Goal: Task Accomplishment & Management: Use online tool/utility

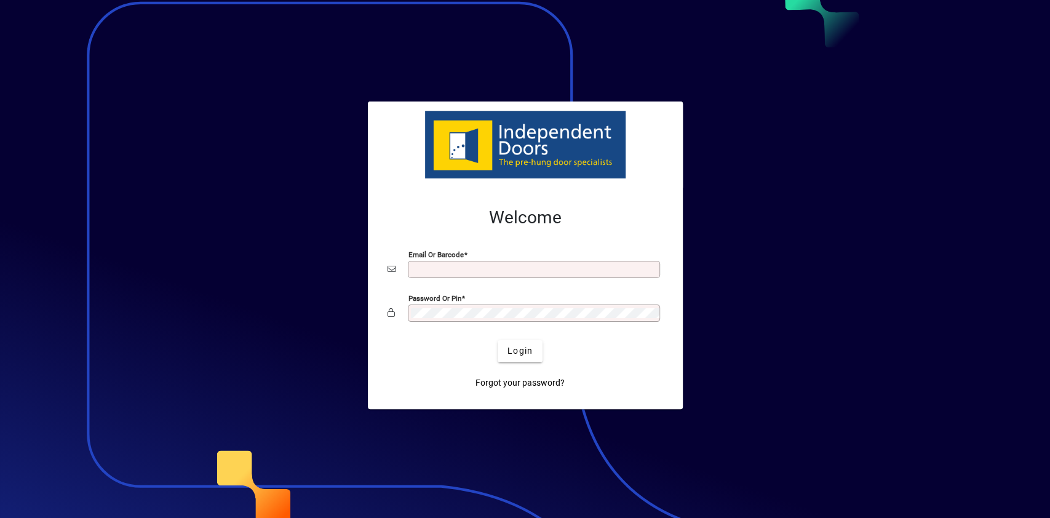
type input "**********"
click at [172, 133] on div at bounding box center [525, 259] width 1050 height 518
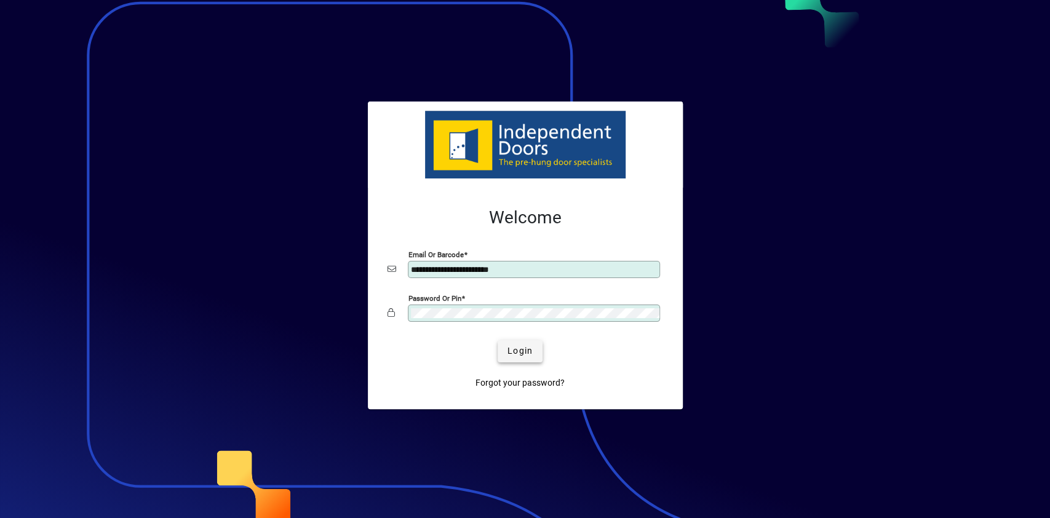
click at [531, 345] on span "Login" at bounding box center [520, 351] width 25 height 13
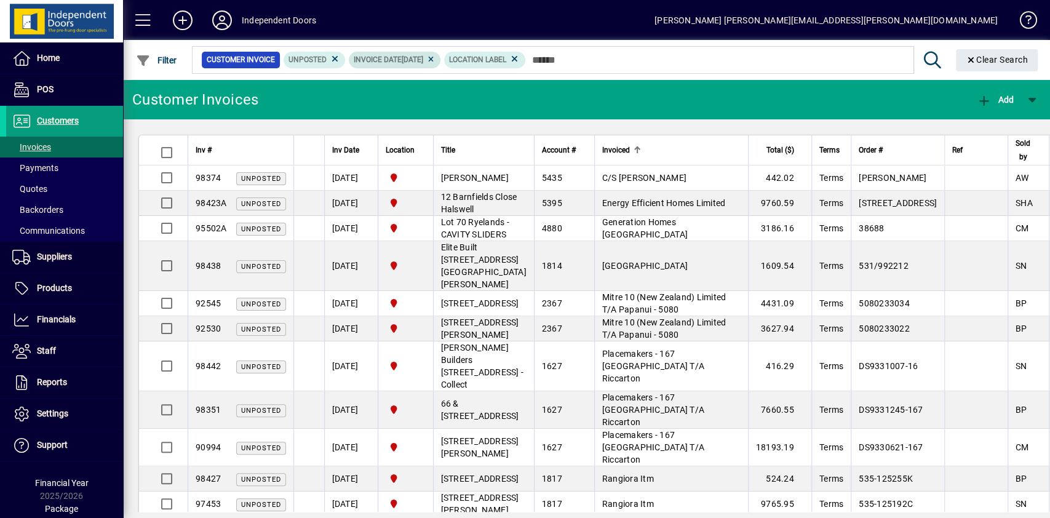
click at [436, 60] on icon at bounding box center [430, 59] width 9 height 7
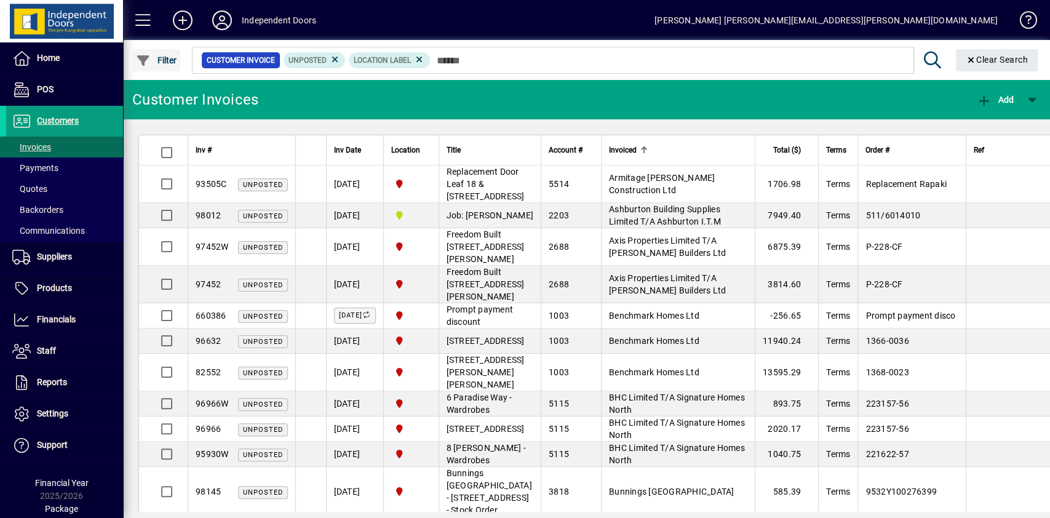
click at [177, 57] on span "button" at bounding box center [156, 61] width 47 height 30
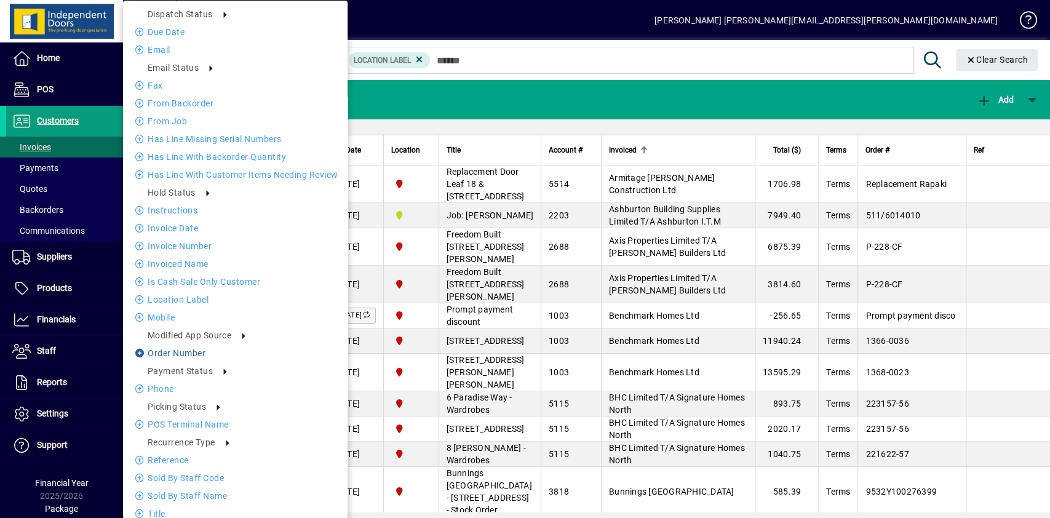
scroll to position [384, 0]
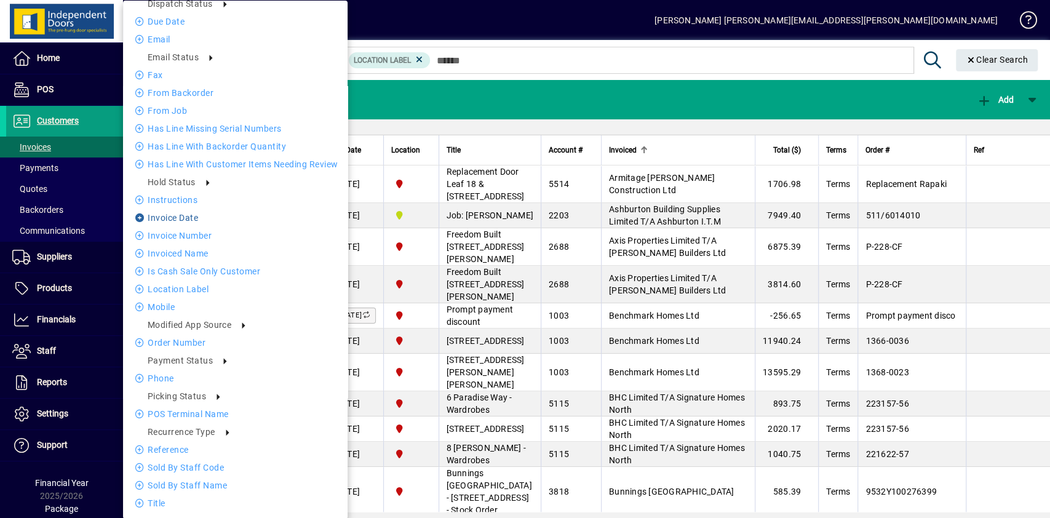
click at [177, 215] on li "Invoice date" at bounding box center [235, 217] width 225 height 15
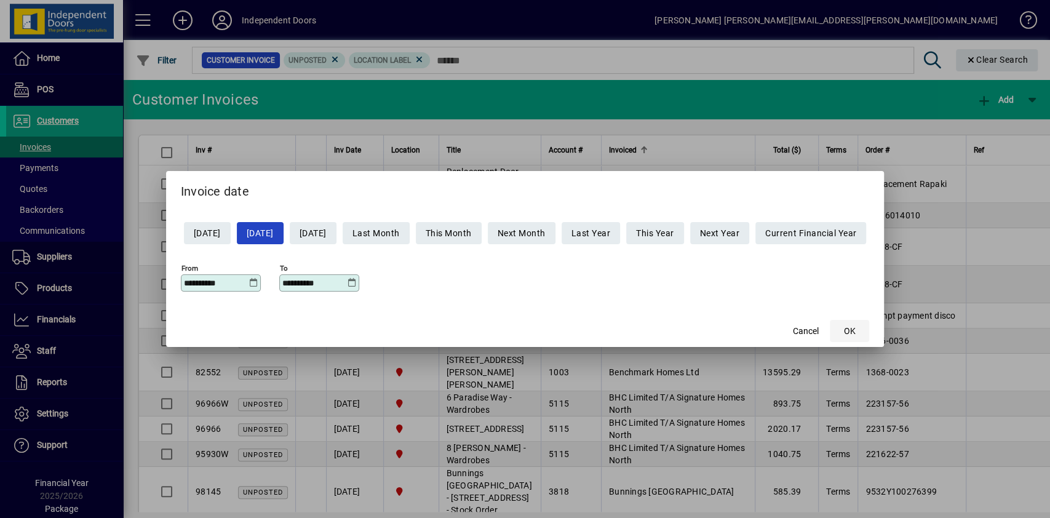
click at [856, 327] on span "OK" at bounding box center [850, 331] width 12 height 13
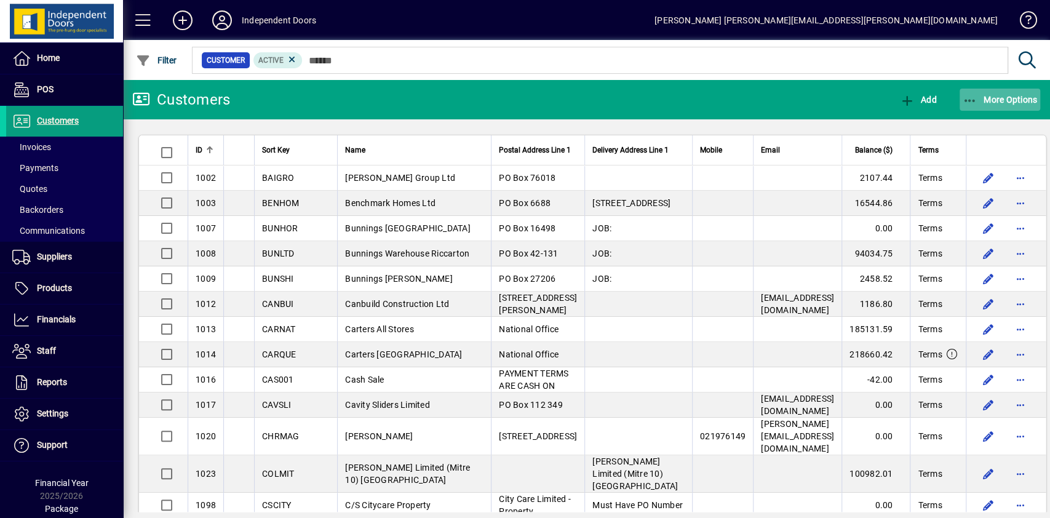
click at [985, 95] on span "More Options" at bounding box center [1000, 100] width 75 height 10
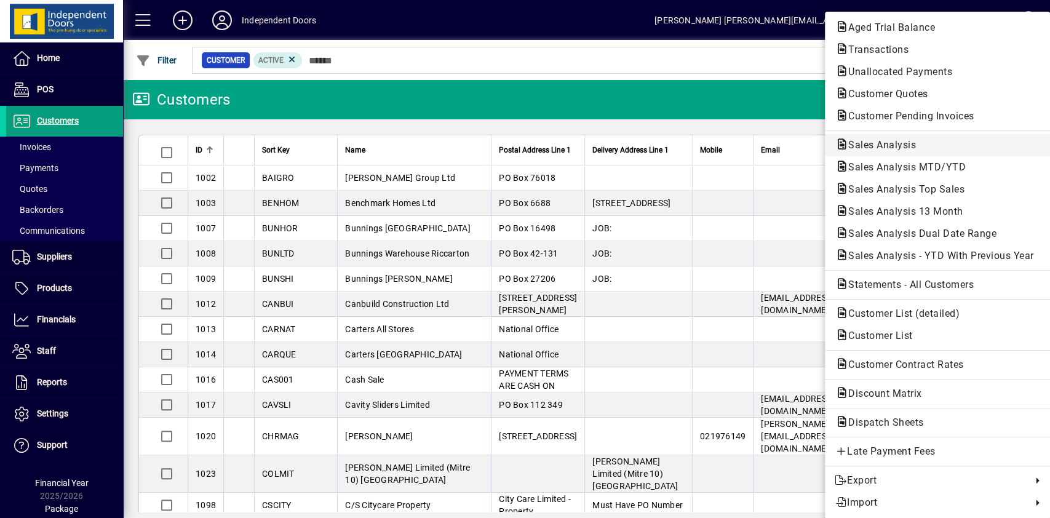
click at [889, 146] on span "Sales Analysis" at bounding box center [878, 145] width 87 height 12
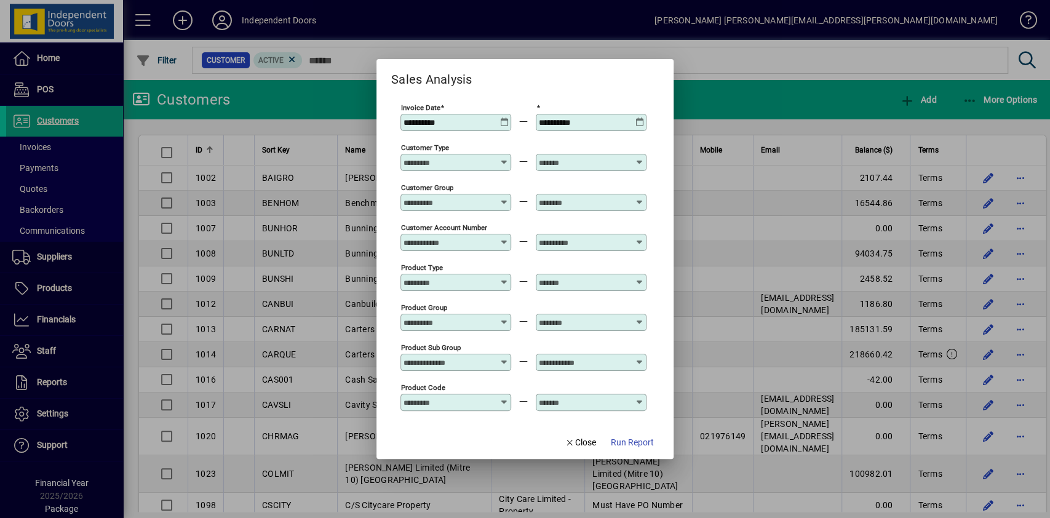
scroll to position [430, 0]
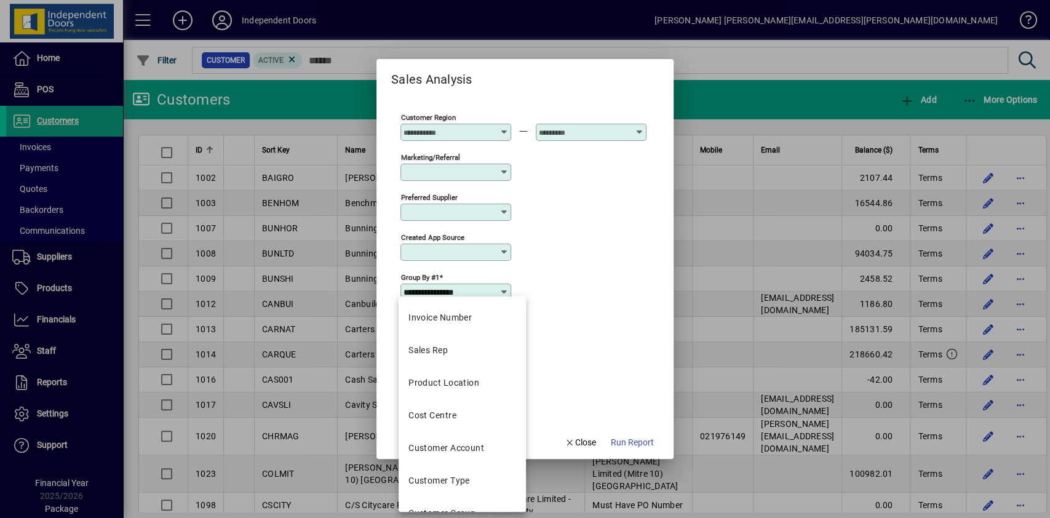
click at [487, 288] on input "**********" at bounding box center [451, 292] width 95 height 10
click at [448, 383] on div "Product Location" at bounding box center [444, 383] width 71 height 13
type input "**********"
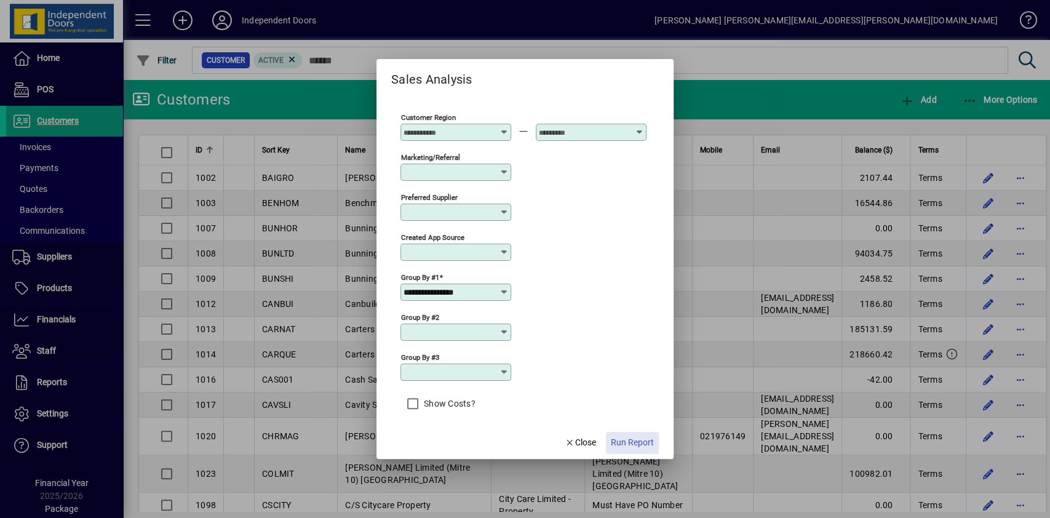
click at [620, 439] on span "Run Report" at bounding box center [632, 442] width 43 height 13
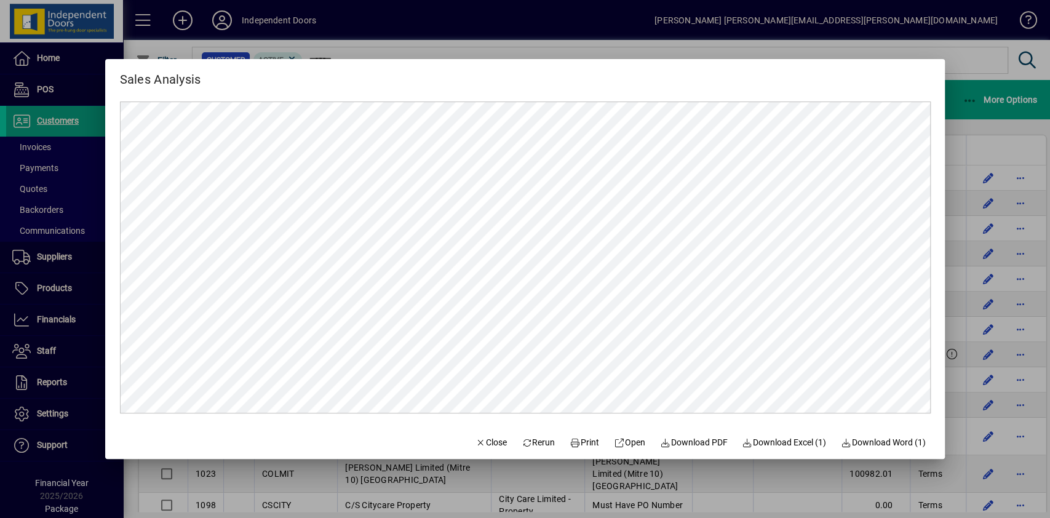
scroll to position [0, 0]
click at [546, 433] on span at bounding box center [539, 443] width 44 height 30
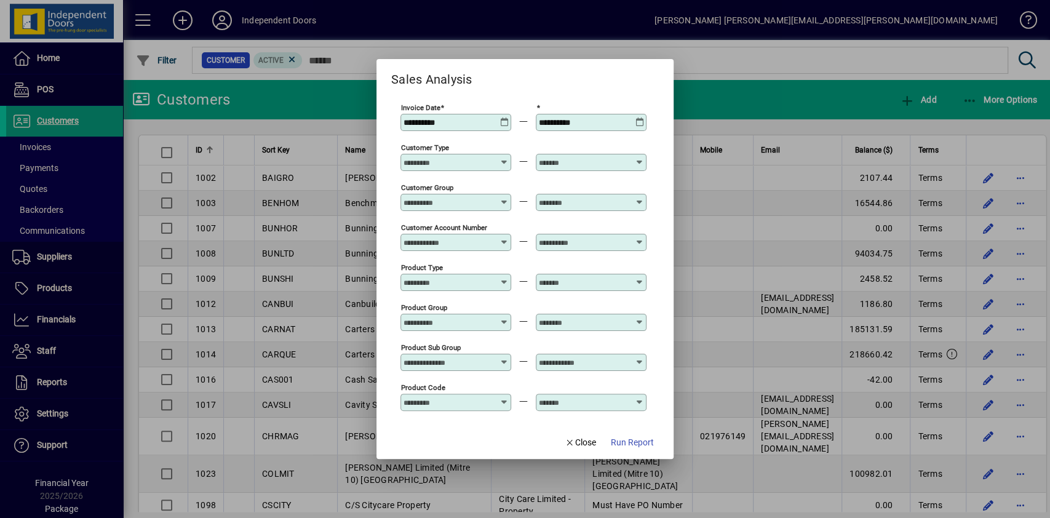
type input "**********"
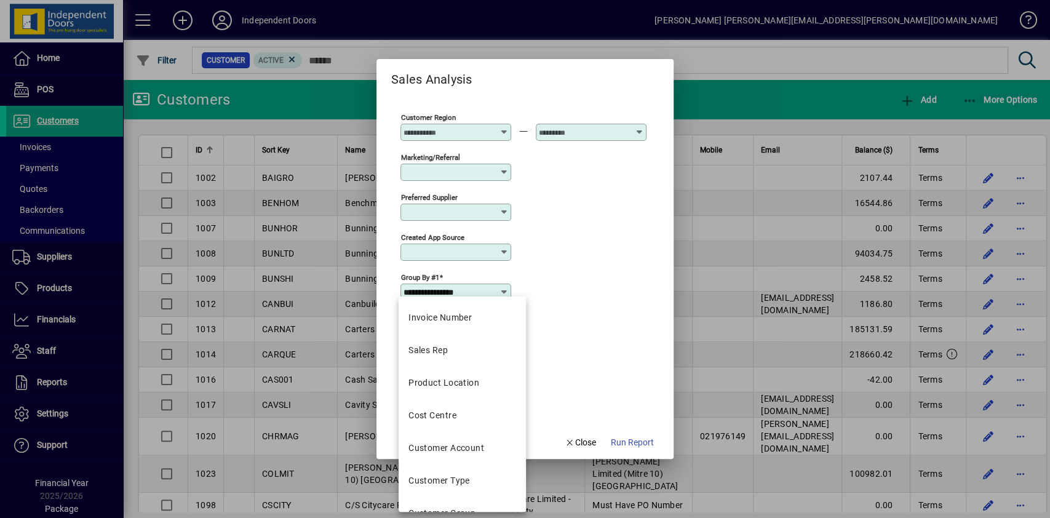
click at [487, 287] on input "**********" at bounding box center [451, 292] width 95 height 10
click at [438, 377] on div "Product Location" at bounding box center [444, 383] width 71 height 13
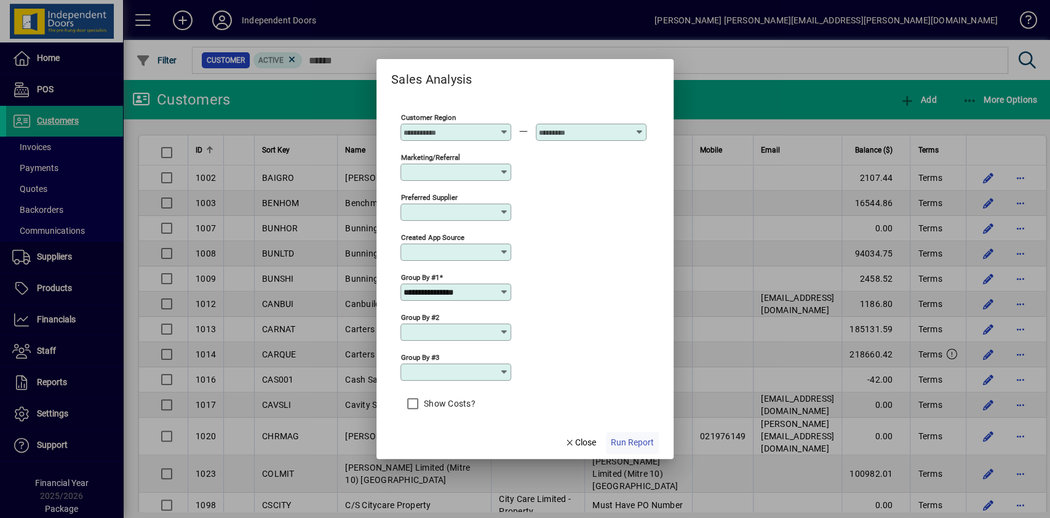
click at [620, 442] on span "Run Report" at bounding box center [632, 442] width 43 height 13
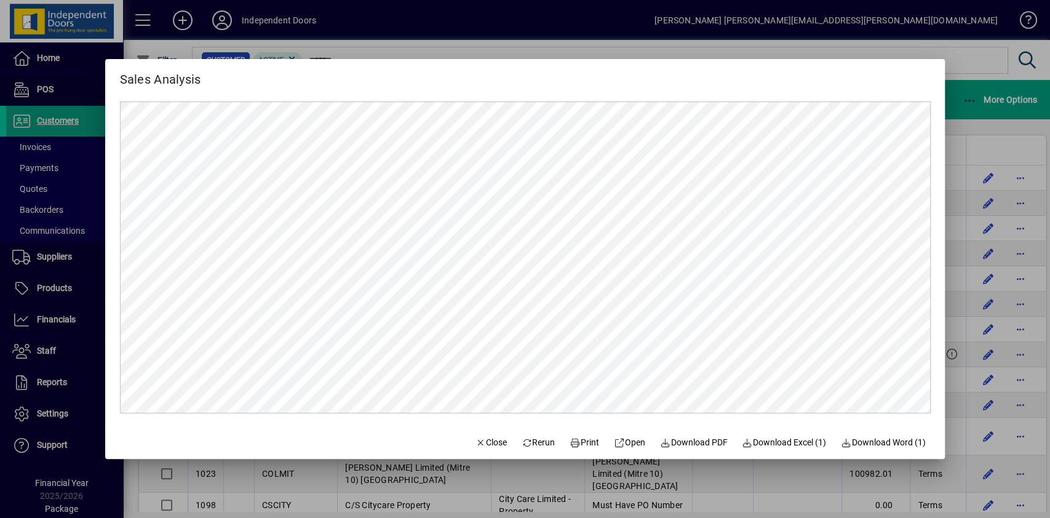
scroll to position [0, 0]
click at [478, 446] on span "Close" at bounding box center [491, 442] width 32 height 13
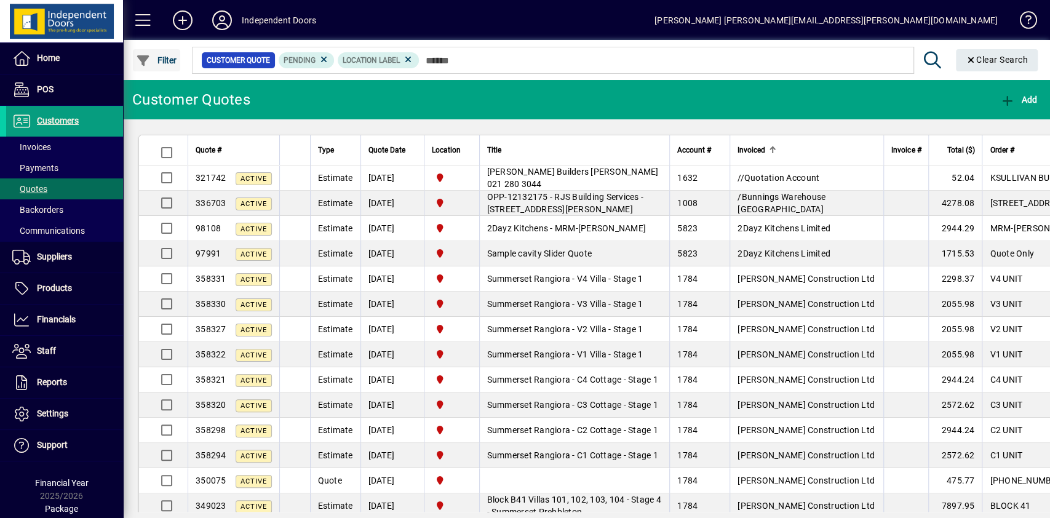
click at [167, 57] on span "Filter" at bounding box center [156, 60] width 41 height 10
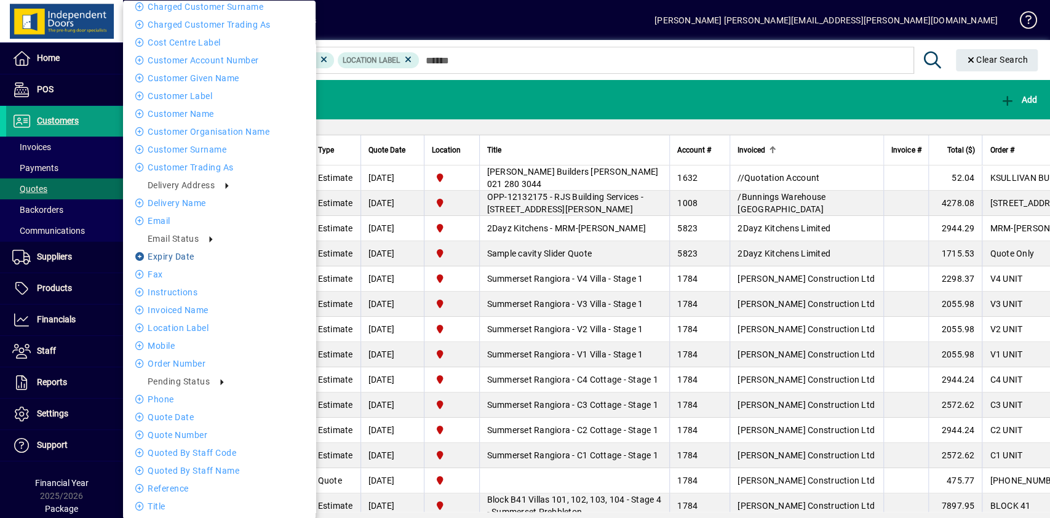
scroll to position [116, 0]
click at [184, 414] on li "Quote date" at bounding box center [219, 414] width 193 height 15
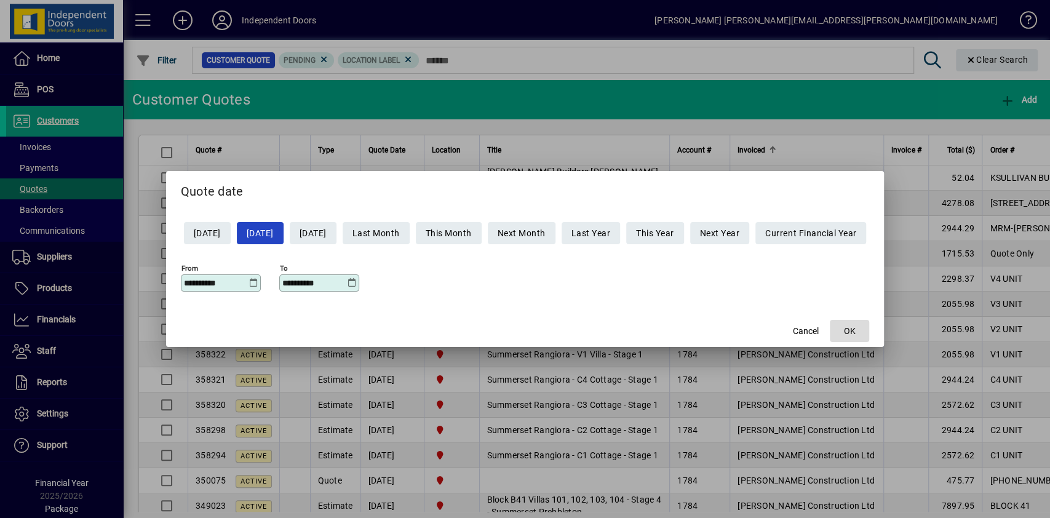
click at [863, 322] on span "button" at bounding box center [849, 331] width 39 height 30
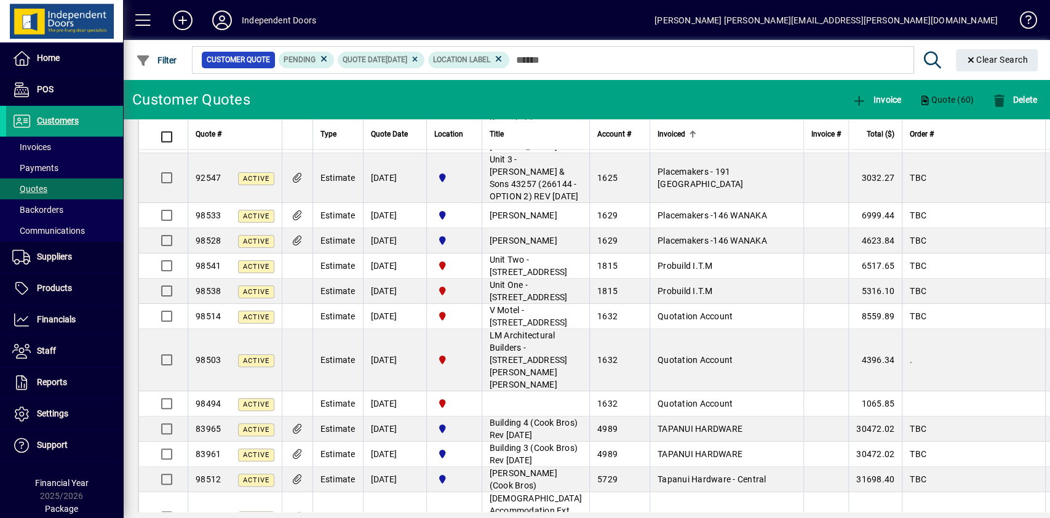
scroll to position [1793, 0]
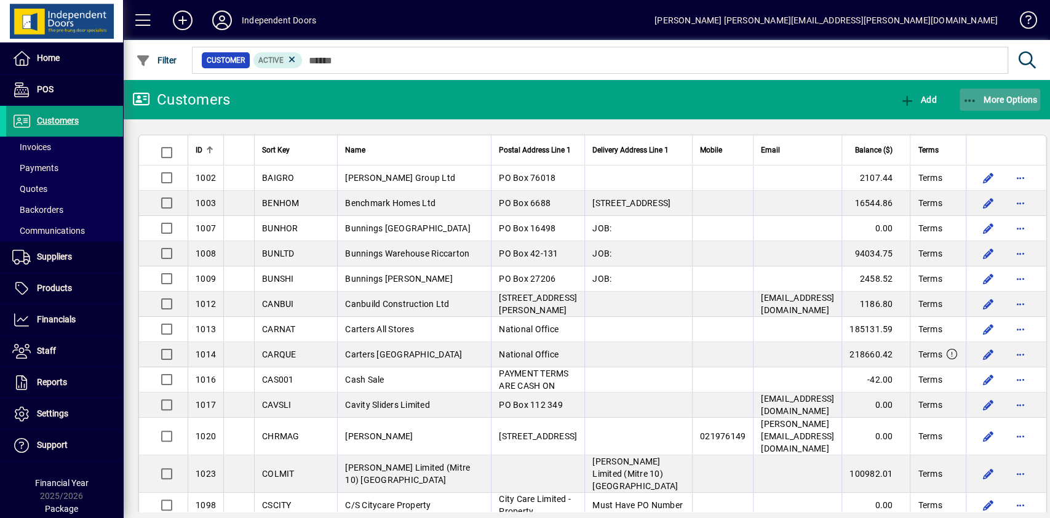
click at [965, 102] on icon "button" at bounding box center [970, 101] width 15 height 12
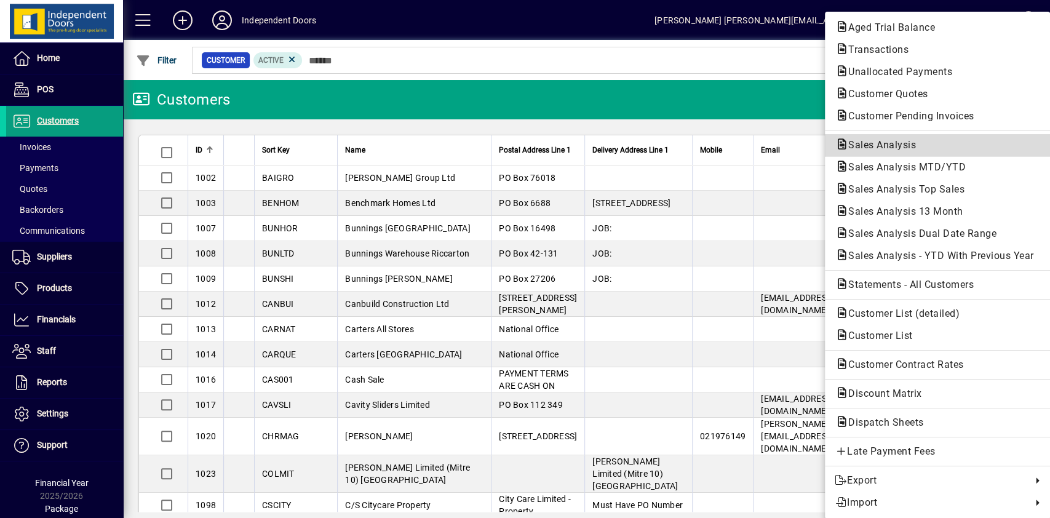
click at [871, 145] on span "Sales Analysis" at bounding box center [878, 145] width 87 height 12
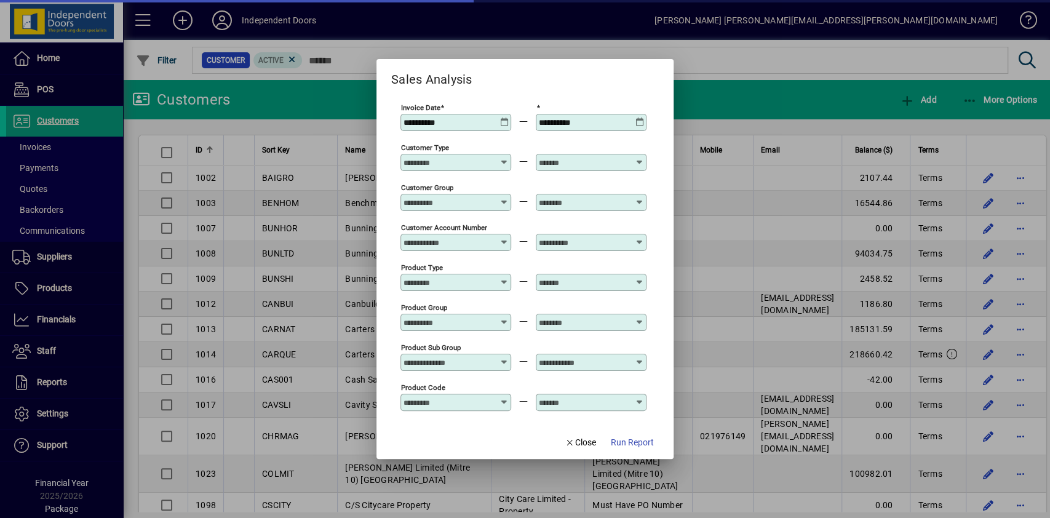
scroll to position [430, 0]
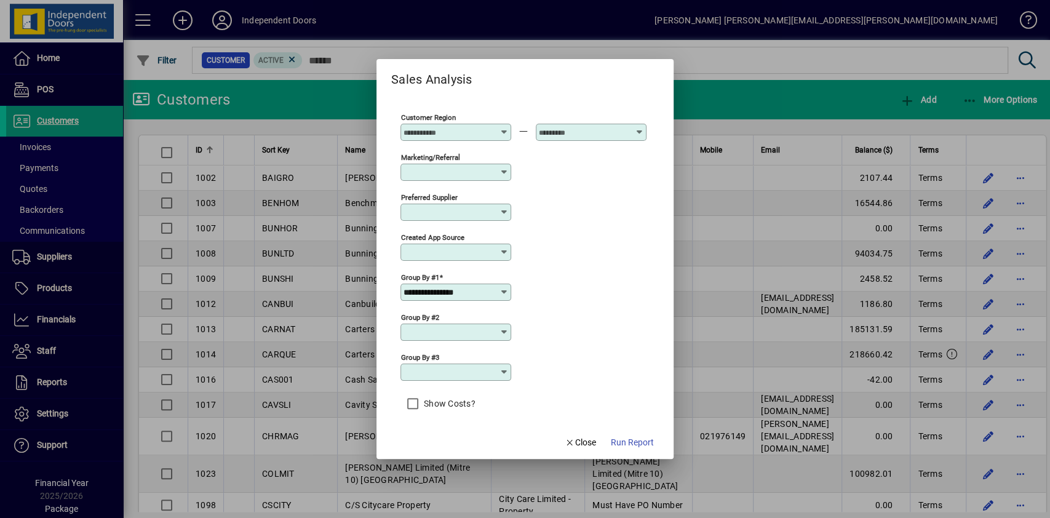
click at [492, 289] on input "**********" at bounding box center [451, 292] width 95 height 10
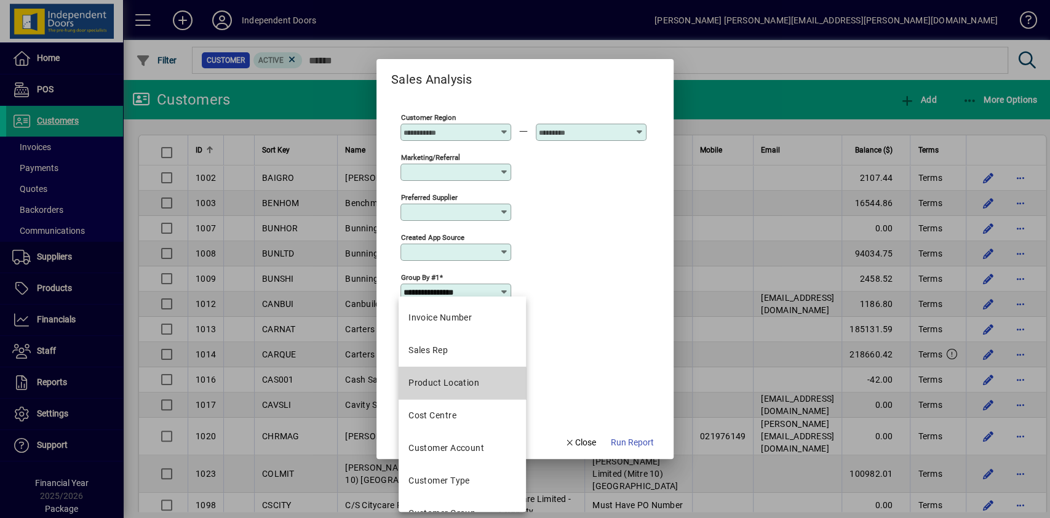
click at [446, 388] on div "Product Location" at bounding box center [444, 383] width 71 height 13
type input "**********"
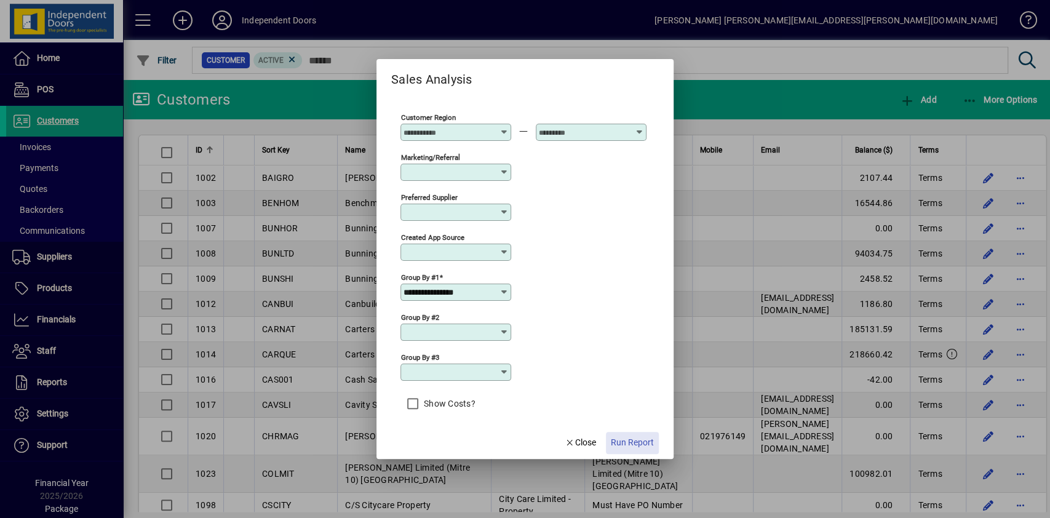
click at [629, 444] on span "Run Report" at bounding box center [632, 442] width 43 height 13
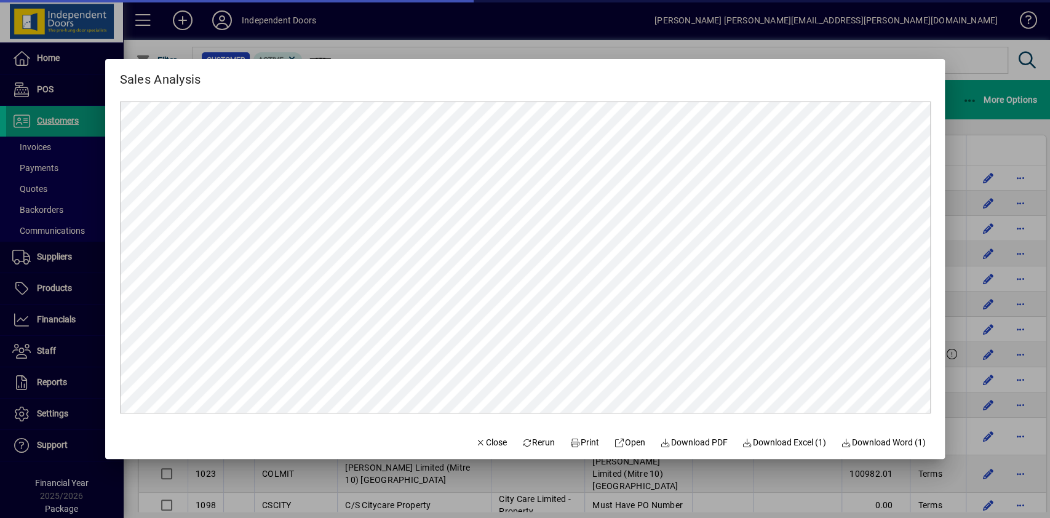
scroll to position [0, 0]
click at [490, 441] on span "Close" at bounding box center [491, 442] width 32 height 13
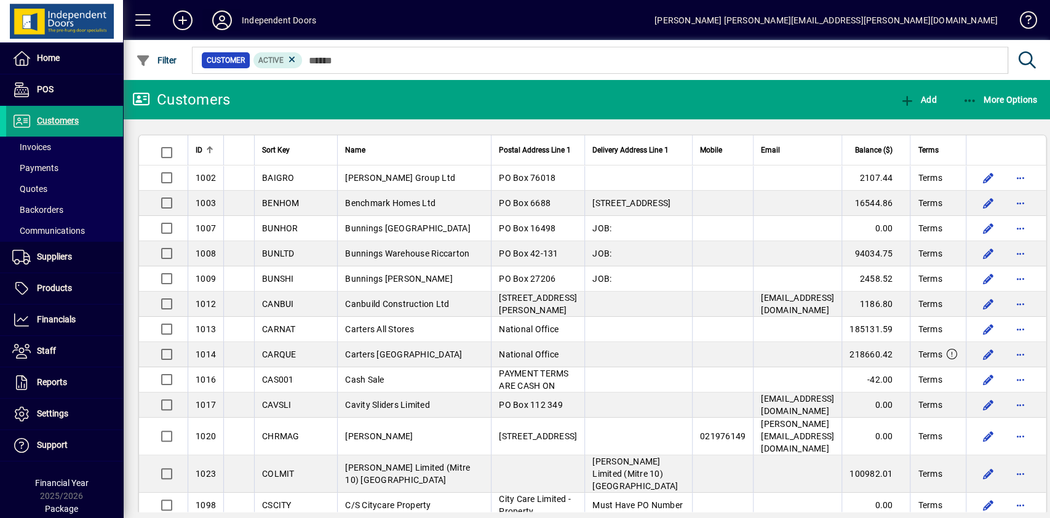
click at [224, 20] on icon at bounding box center [222, 20] width 25 height 20
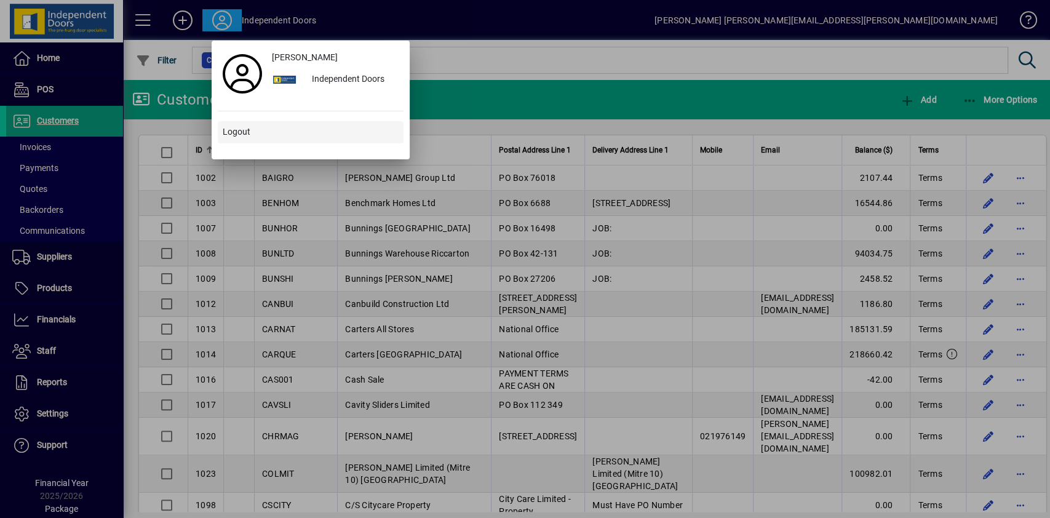
click at [242, 131] on span "Logout" at bounding box center [237, 132] width 28 height 13
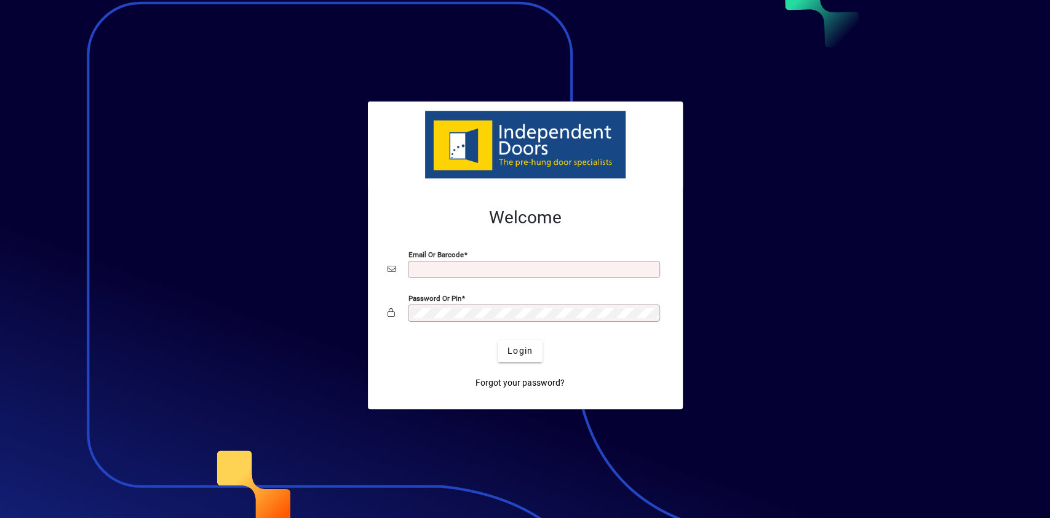
type input "**********"
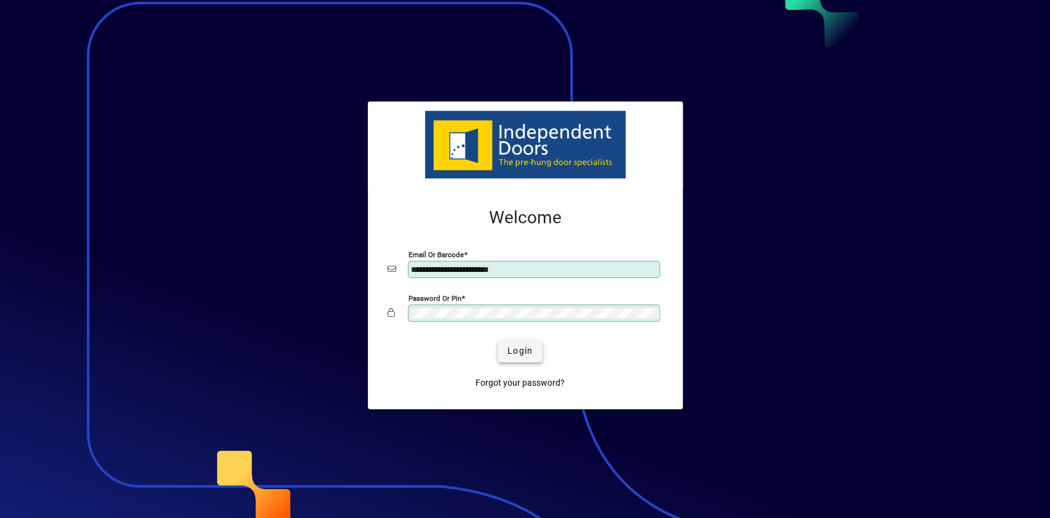
click at [520, 340] on span "submit" at bounding box center [520, 352] width 45 height 30
